Goal: Information Seeking & Learning: Learn about a topic

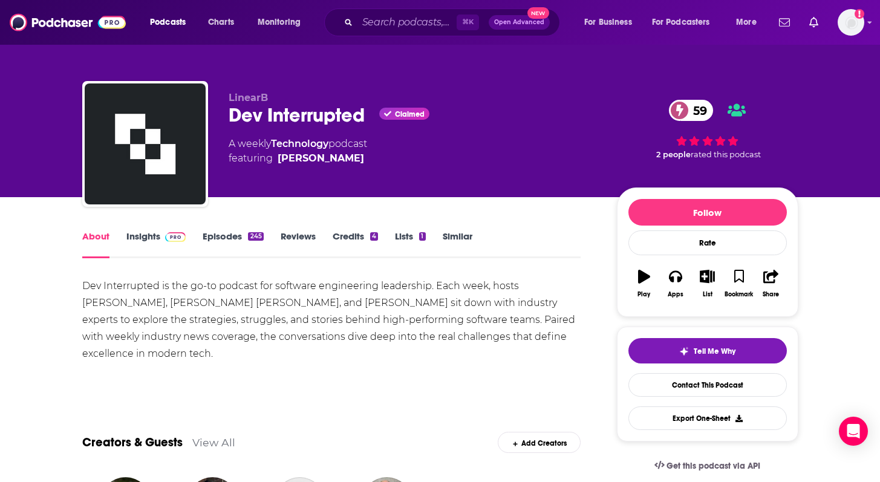
click at [146, 240] on link "Insights" at bounding box center [156, 244] width 60 height 28
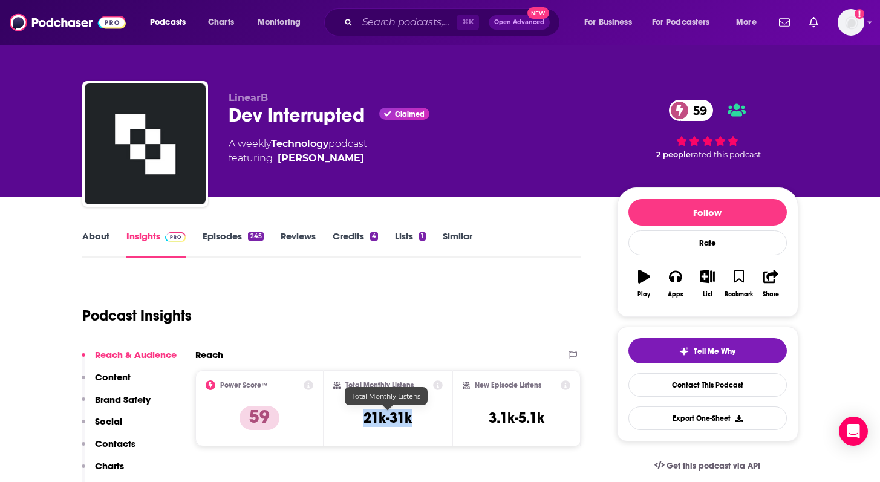
drag, startPoint x: 350, startPoint y: 422, endPoint x: 422, endPoint y: 422, distance: 72.0
click at [422, 422] on div "Total Monthly Listens 21k-31k" at bounding box center [387, 409] width 109 height 56
click at [95, 240] on link "About" at bounding box center [95, 244] width 27 height 28
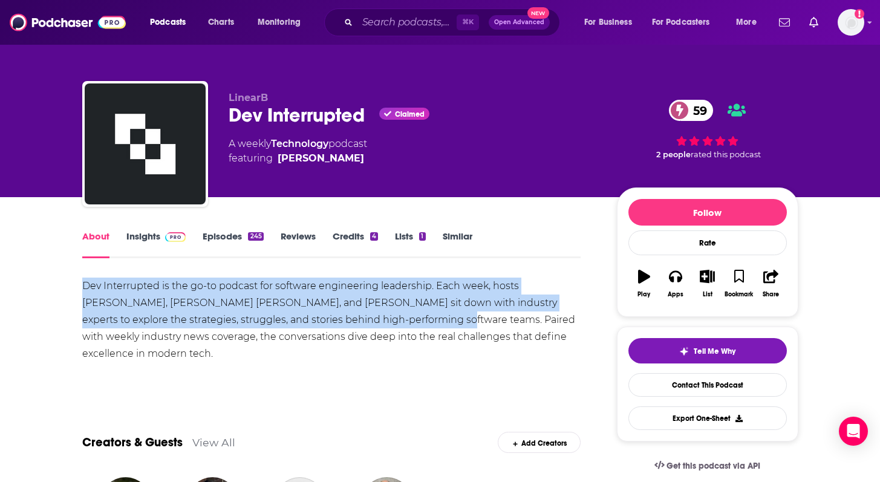
drag, startPoint x: 74, startPoint y: 287, endPoint x: 385, endPoint y: 318, distance: 311.9
copy div "Dev Interrupted is the go-to podcast for software engineering leadership. Each …"
click at [214, 246] on link "Episodes 245" at bounding box center [233, 244] width 60 height 28
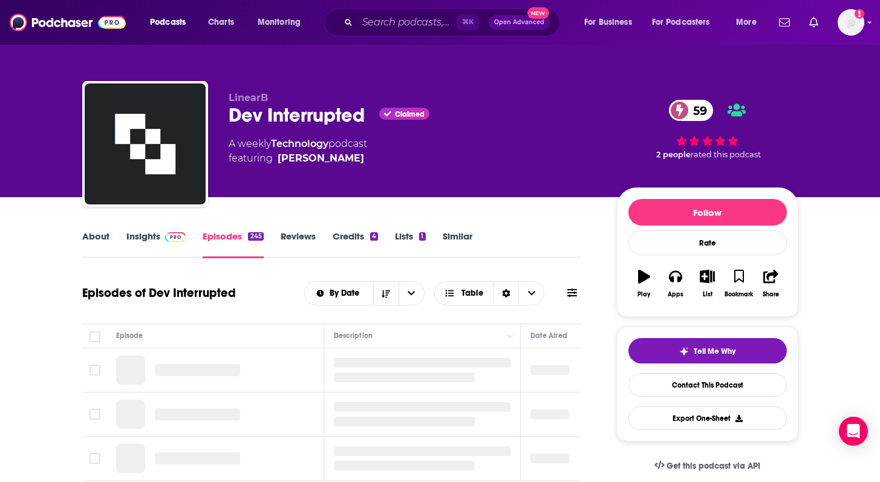
scroll to position [129, 0]
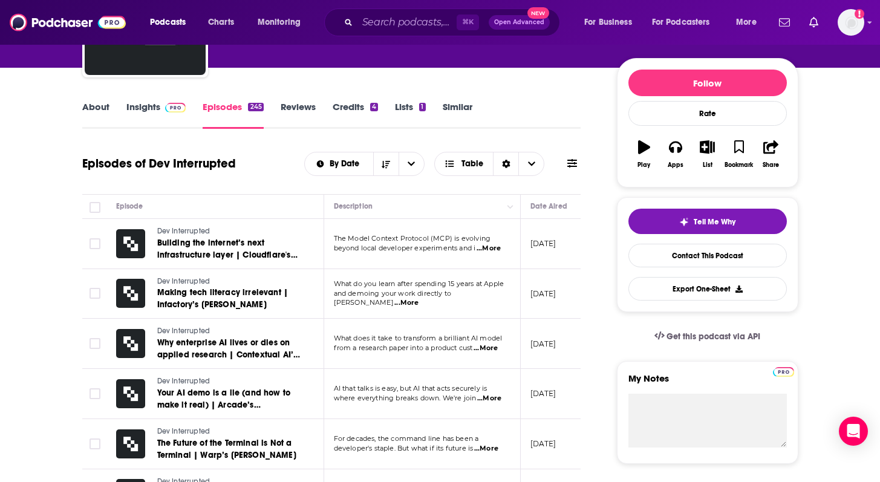
click at [498, 249] on span "...More" at bounding box center [489, 249] width 24 height 10
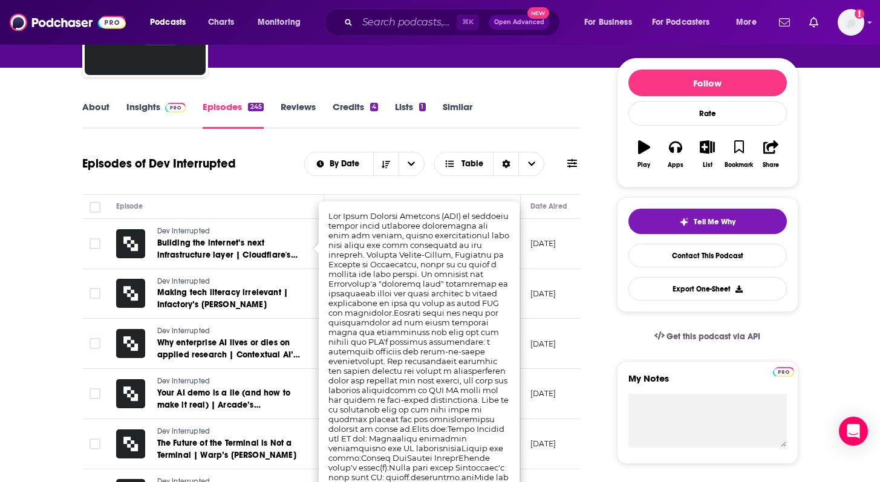
scroll to position [0, 0]
